Goal: Navigation & Orientation: Find specific page/section

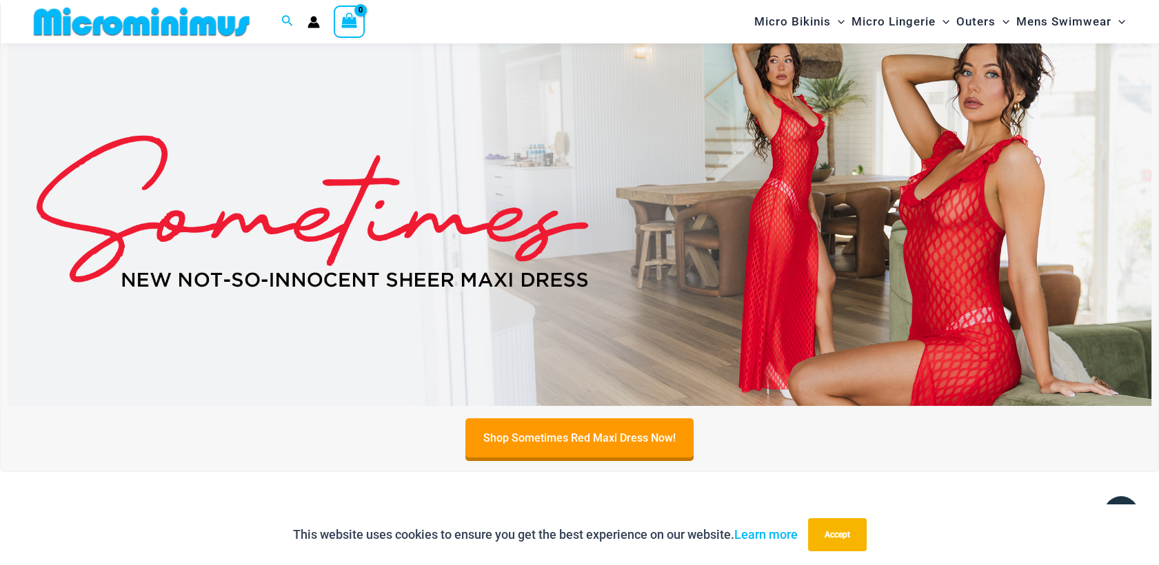
scroll to position [70, 0]
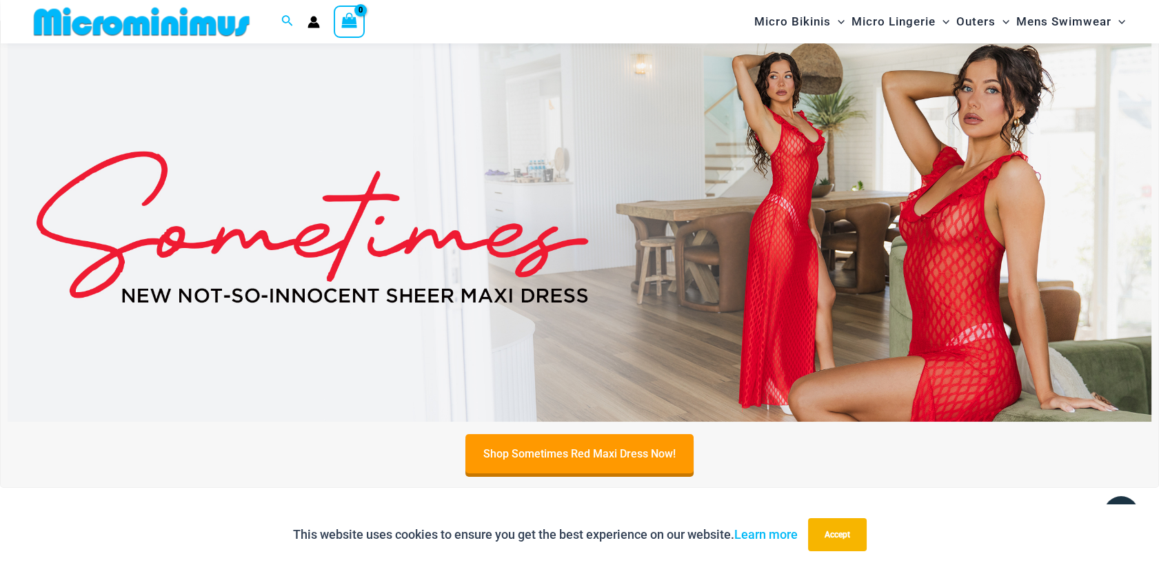
click at [949, 195] on img at bounding box center [580, 227] width 1144 height 389
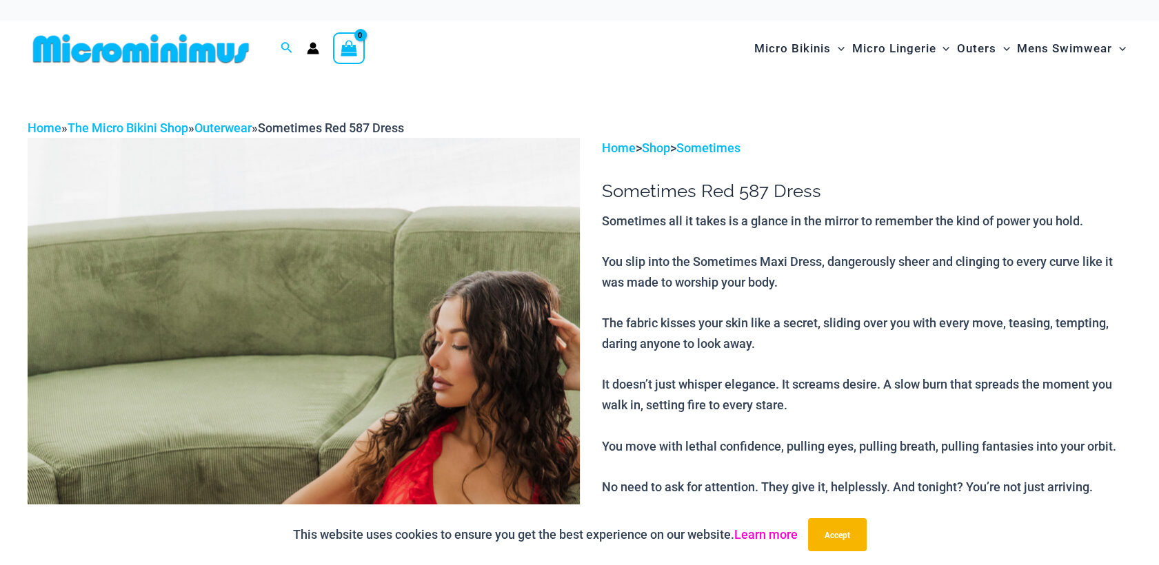
click at [768, 530] on link "Learn more" at bounding box center [765, 535] width 63 height 14
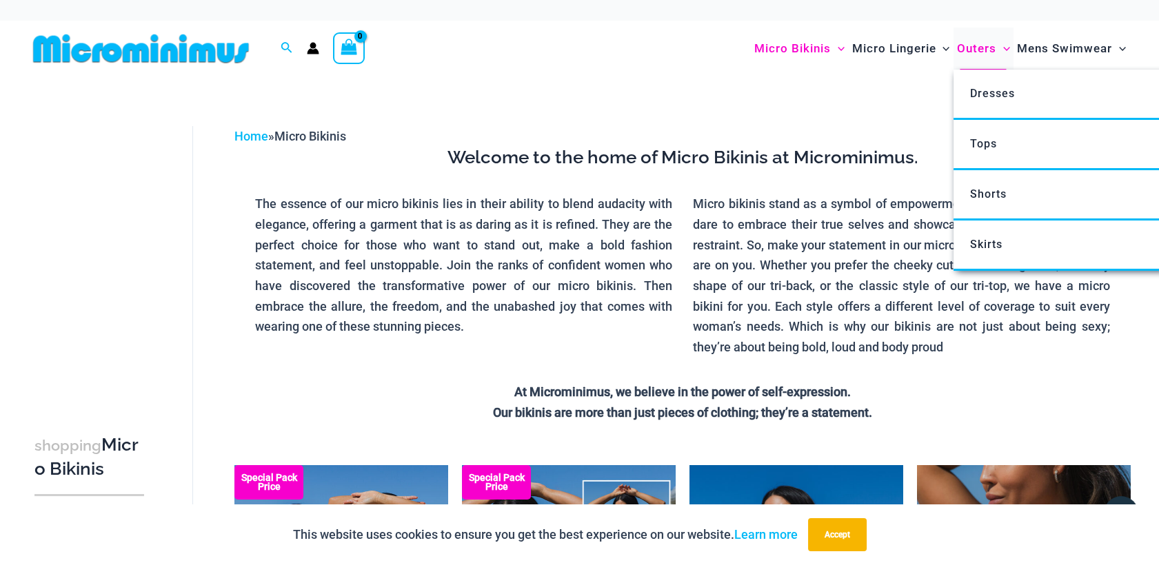
click at [982, 47] on span "Outers" at bounding box center [976, 48] width 39 height 35
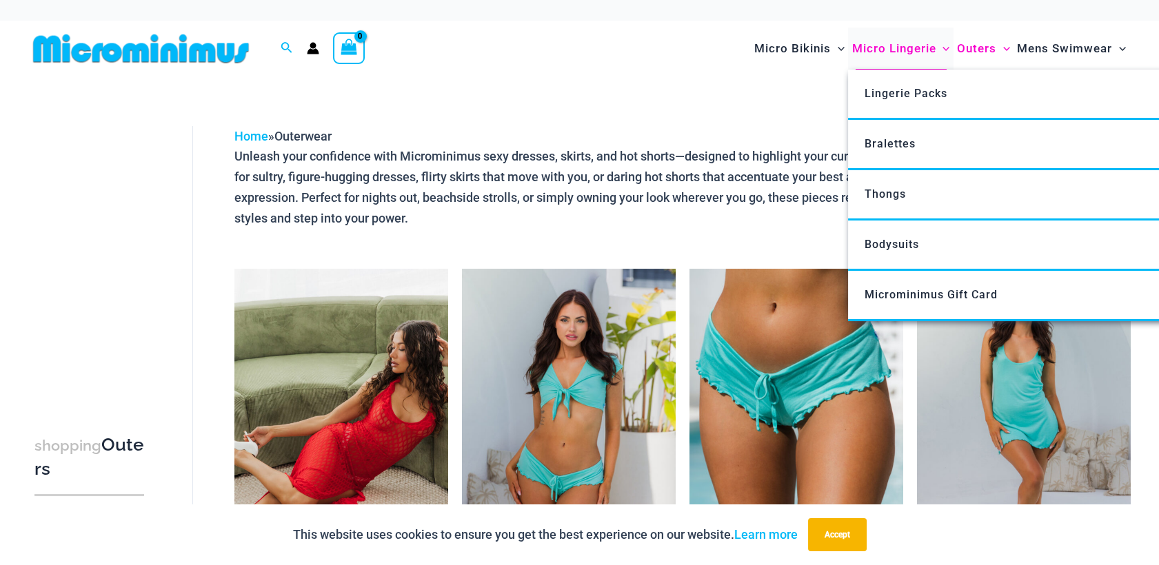
click at [869, 38] on span "Micro Lingerie" at bounding box center [894, 48] width 84 height 35
